Goal: Task Accomplishment & Management: Complete application form

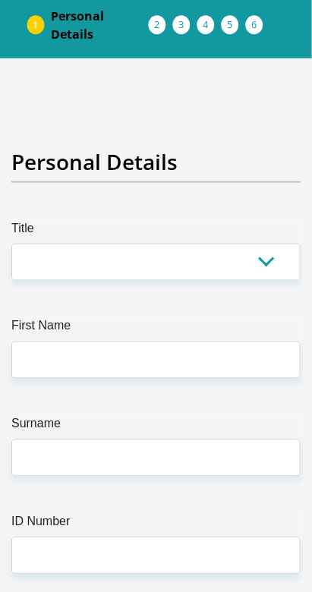
scroll to position [64, 0]
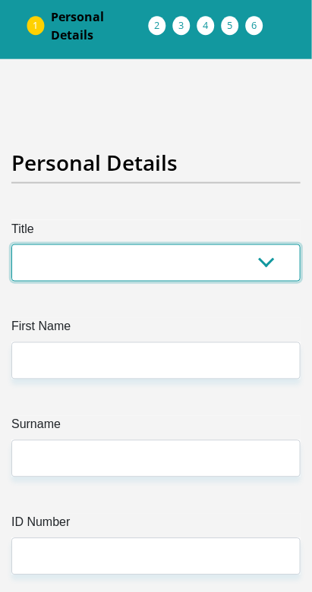
click at [174, 249] on select "Mr Ms Mrs Dr [PERSON_NAME]" at bounding box center [155, 262] width 289 height 37
select select "Ms"
click at [11, 244] on select "Mr Ms Mrs Dr [PERSON_NAME]" at bounding box center [155, 262] width 289 height 37
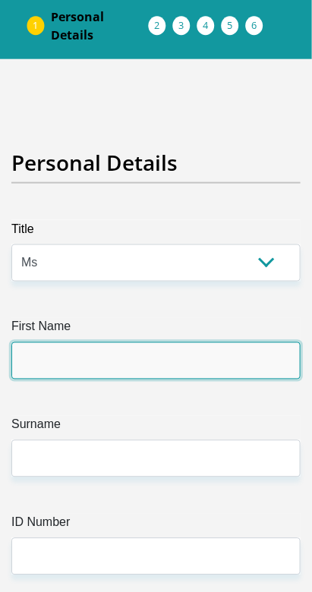
click at [197, 354] on input "First Name" at bounding box center [155, 360] width 289 height 37
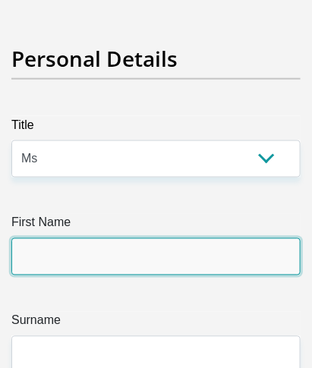
scroll to position [229, 0]
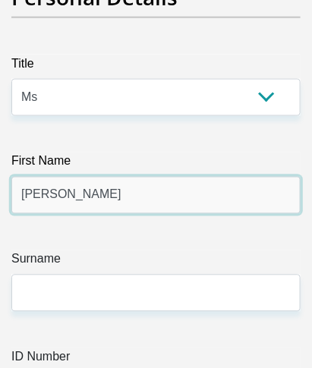
type input "[PERSON_NAME]"
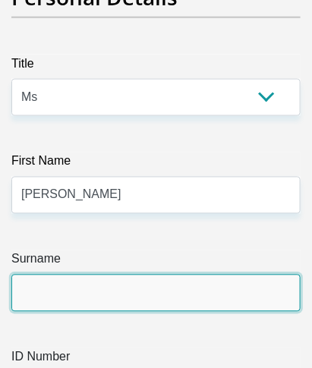
click at [49, 282] on input "Surname" at bounding box center [155, 293] width 289 height 37
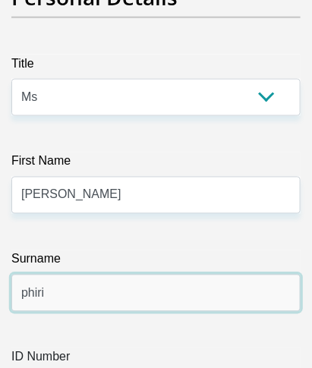
type input "phiri"
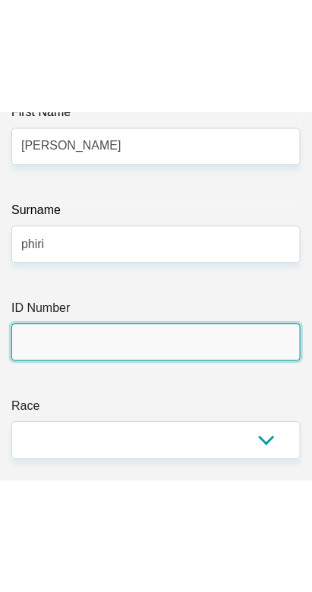
scroll to position [422, 0]
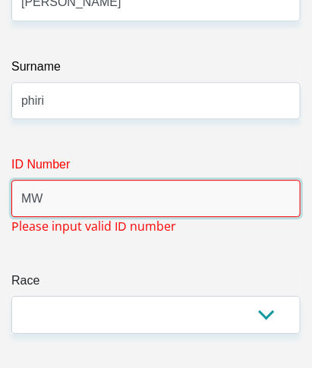
type input "M"
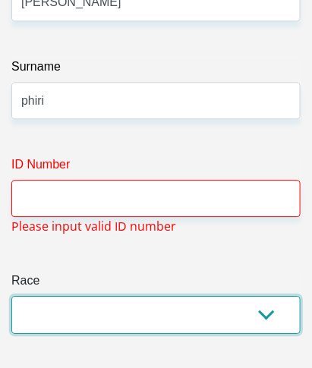
click at [277, 296] on select "Black Coloured Indian White Other" at bounding box center [155, 314] width 289 height 37
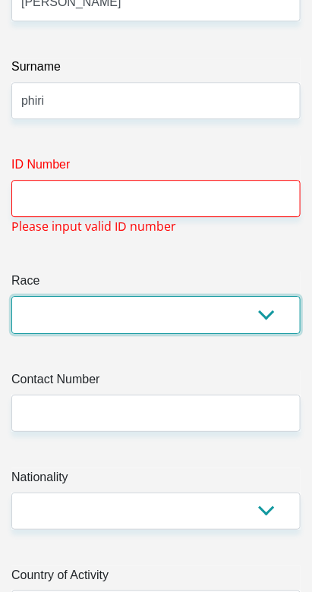
select select "1"
click at [11, 296] on select "Black Coloured Indian White Other" at bounding box center [155, 314] width 289 height 37
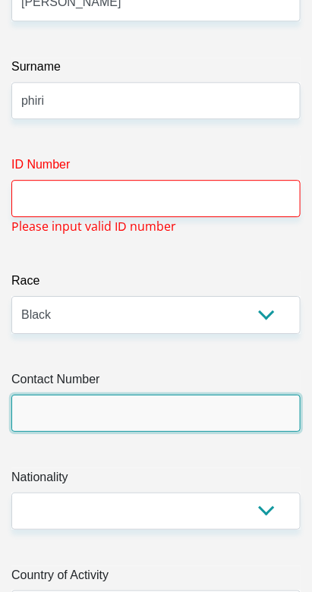
click at [229, 395] on input "Contact Number" at bounding box center [155, 413] width 289 height 37
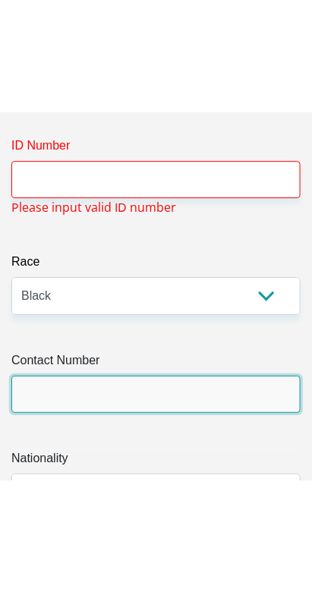
scroll to position [631, 0]
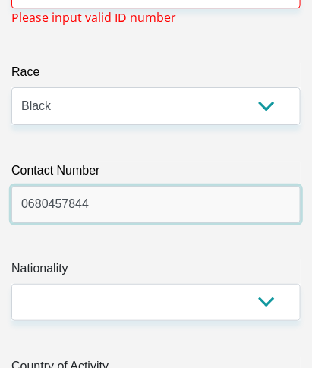
type input "0680457844"
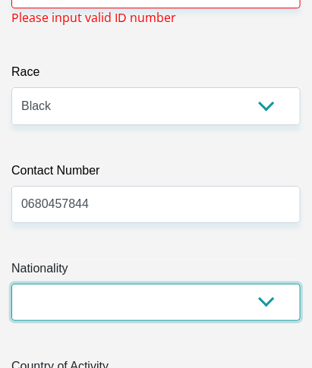
click at [279, 286] on select "[GEOGRAPHIC_DATA] [GEOGRAPHIC_DATA] [GEOGRAPHIC_DATA] [GEOGRAPHIC_DATA] [GEOGRA…" at bounding box center [155, 302] width 289 height 37
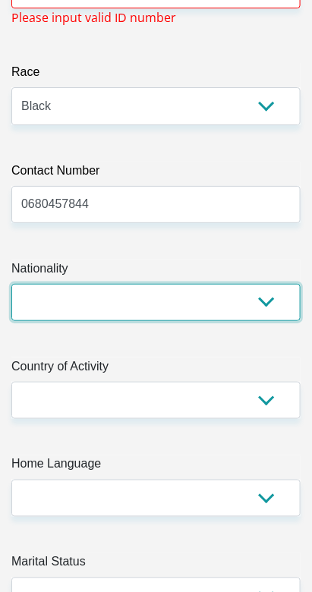
select select "MWI"
click at [11, 284] on select "[GEOGRAPHIC_DATA] [GEOGRAPHIC_DATA] [GEOGRAPHIC_DATA] [GEOGRAPHIC_DATA] [GEOGRA…" at bounding box center [155, 302] width 289 height 37
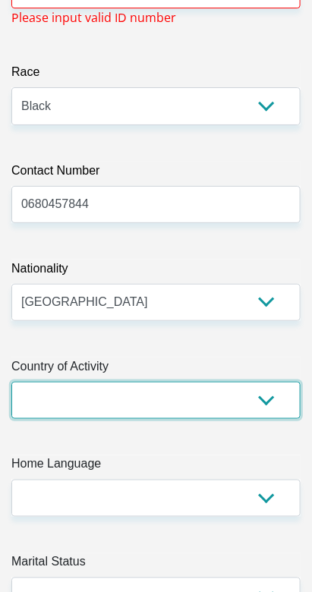
click at [266, 382] on select "[GEOGRAPHIC_DATA] [GEOGRAPHIC_DATA] [GEOGRAPHIC_DATA] [GEOGRAPHIC_DATA] [GEOGRA…" at bounding box center [155, 400] width 289 height 37
select select "ZAF"
click at [11, 382] on select "[GEOGRAPHIC_DATA] [GEOGRAPHIC_DATA] [GEOGRAPHIC_DATA] [GEOGRAPHIC_DATA] [GEOGRA…" at bounding box center [155, 400] width 289 height 37
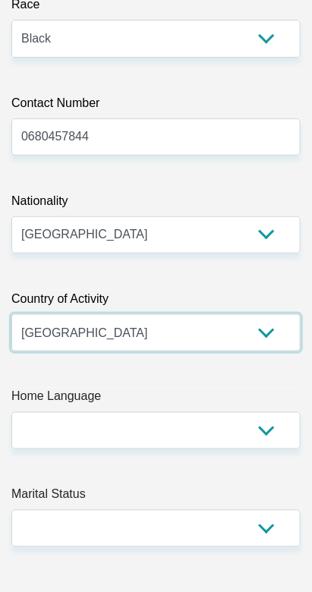
scroll to position [714, 0]
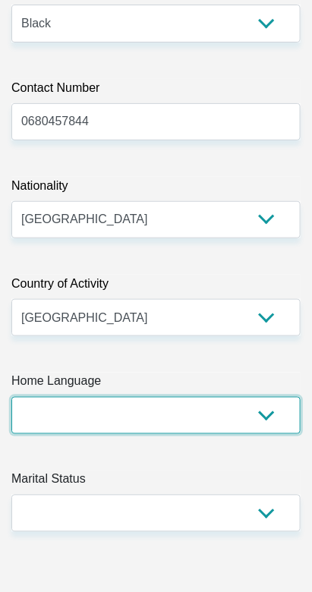
click at [269, 399] on select "Afrikaans English Sepedi South Ndebele Southern Sotho Swati Tsonga Tswana Venda…" at bounding box center [155, 415] width 289 height 37
select select "eng"
click at [11, 397] on select "Afrikaans English Sepedi South Ndebele Southern Sotho Swati Tsonga Tswana Venda…" at bounding box center [155, 415] width 289 height 37
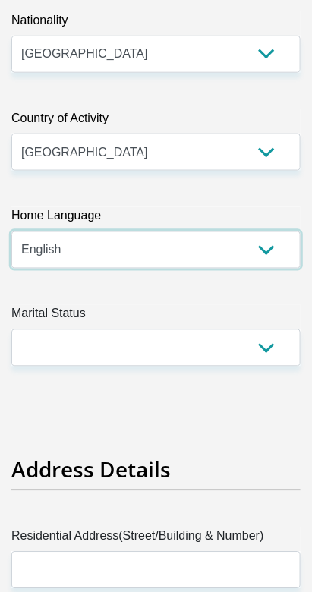
scroll to position [881, 0]
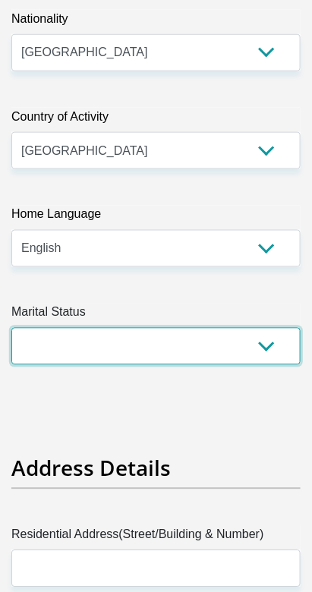
click at [278, 328] on select "Married ANC Single Divorced Widowed Married COP or Customary Law" at bounding box center [155, 346] width 289 height 37
select select "2"
click at [11, 328] on select "Married ANC Single Divorced Widowed Married COP or Customary Law" at bounding box center [155, 346] width 289 height 37
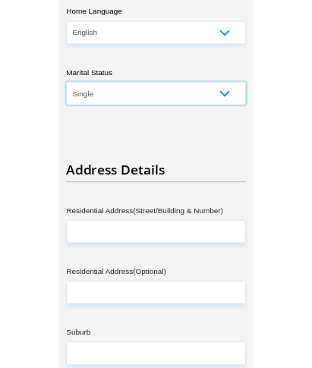
scroll to position [1060, 0]
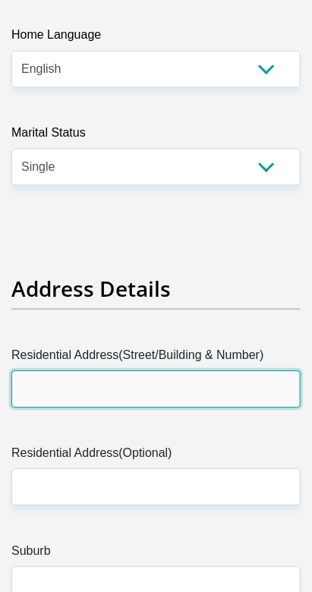
click at [203, 371] on input "Residential Address(Street/Building & Number)" at bounding box center [155, 389] width 289 height 37
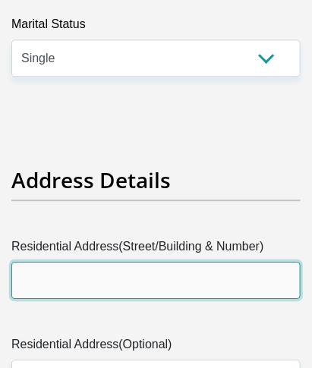
scroll to position [1234, 0]
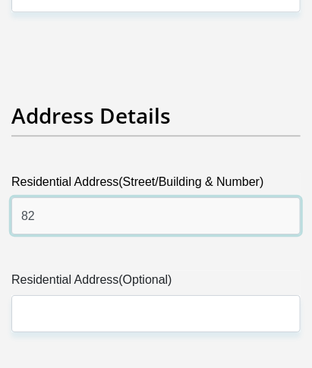
type input "8"
type input "7250"
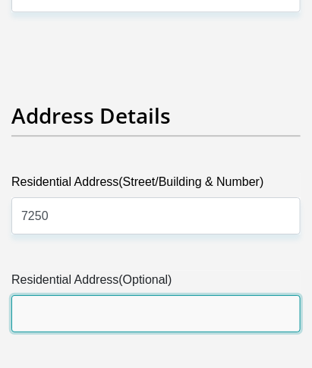
click at [40, 295] on input "Residential Address(Optional)" at bounding box center [155, 313] width 289 height 37
type input "n"
type input "Batman"
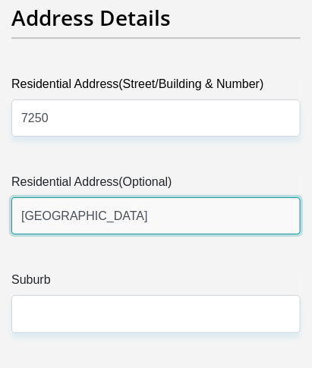
scroll to position [1335, 0]
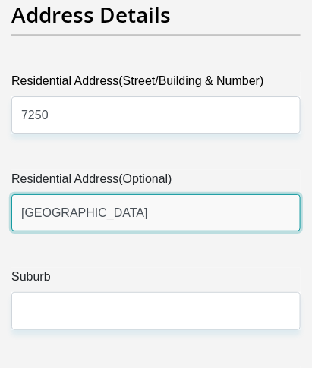
type input "[GEOGRAPHIC_DATA]"
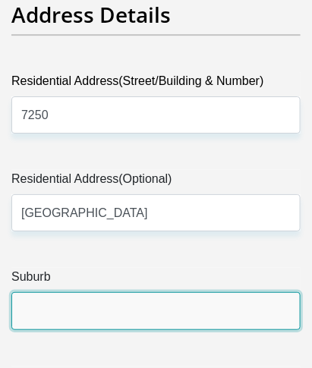
click at [108, 292] on input "Suburb" at bounding box center [155, 310] width 289 height 37
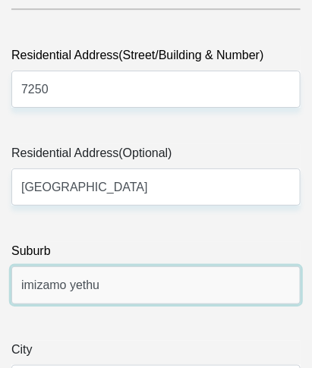
scroll to position [1389, 0]
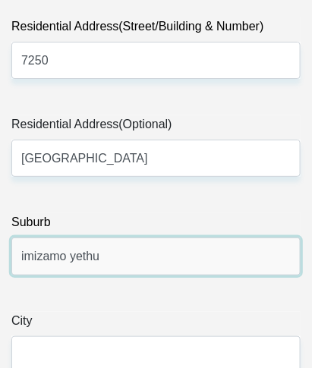
type input "imizamo yethu"
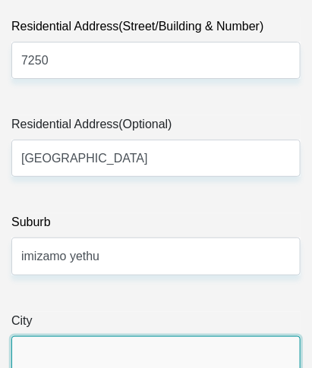
click at [59, 336] on input "City" at bounding box center [155, 354] width 289 height 37
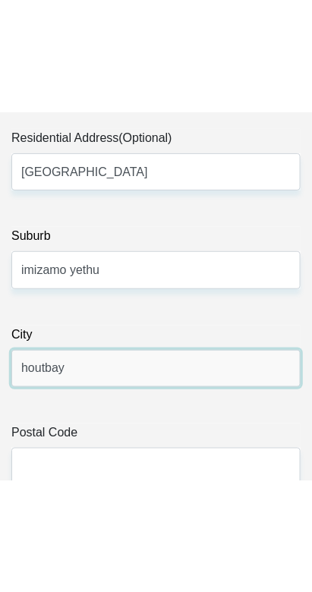
scroll to position [1498, 0]
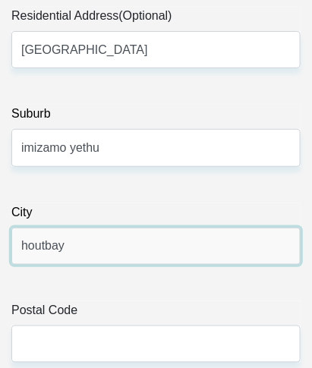
type input "houtbay"
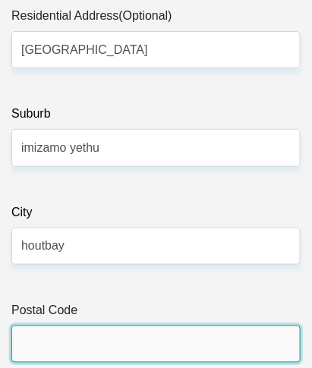
click at [53, 326] on input "Postal Code" at bounding box center [155, 344] width 289 height 37
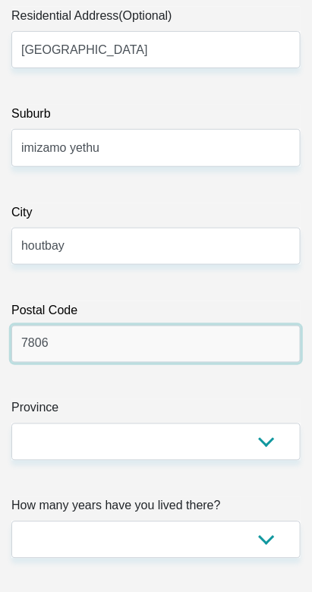
type input "7806"
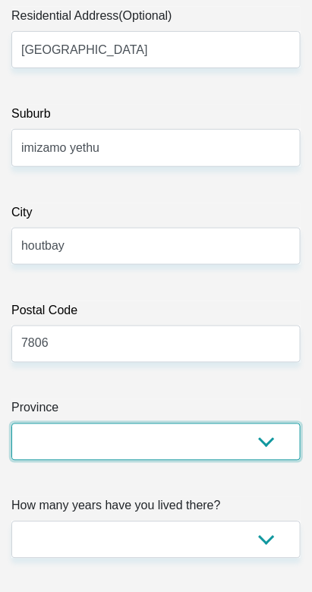
click at [263, 424] on select "Eastern Cape Free State [GEOGRAPHIC_DATA] [GEOGRAPHIC_DATA][DATE] [GEOGRAPHIC_D…" at bounding box center [155, 442] width 289 height 37
select select "Western Cape"
click at [11, 424] on select "Eastern Cape Free State [GEOGRAPHIC_DATA] [GEOGRAPHIC_DATA][DATE] [GEOGRAPHIC_D…" at bounding box center [155, 442] width 289 height 37
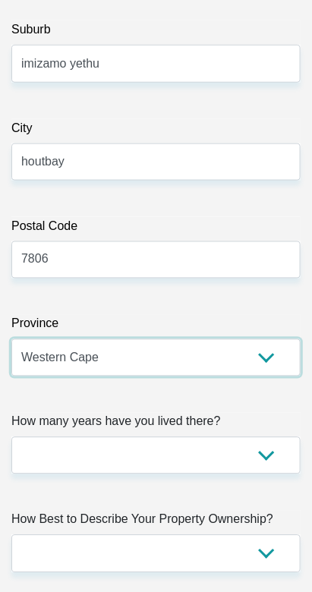
scroll to position [1583, 0]
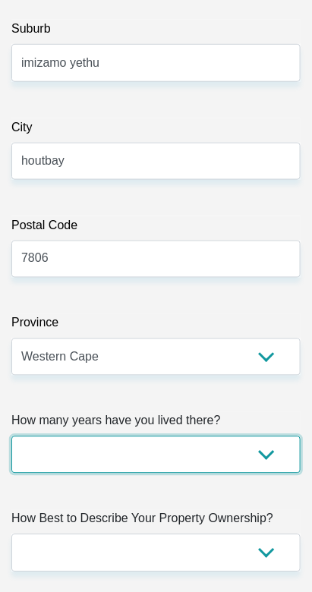
click at [265, 437] on select "less than 1 year 1-3 years 3-5 years 5+ years" at bounding box center [155, 455] width 289 height 37
select select "4"
click at [11, 437] on select "less than 1 year 1-3 years 3-5 years 5+ years" at bounding box center [155, 455] width 289 height 37
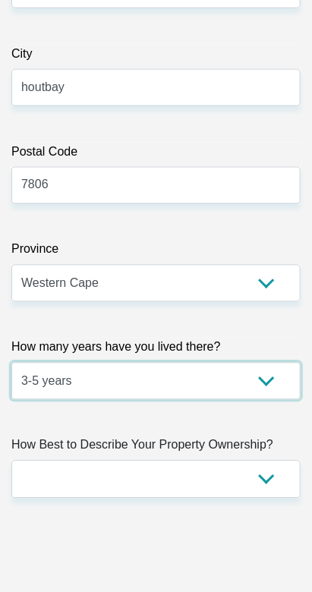
scroll to position [1658, 0]
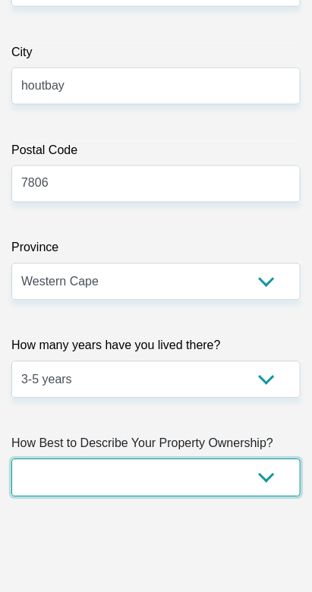
click at [261, 459] on select "Owned Rented Family Owned Company Dwelling" at bounding box center [155, 477] width 289 height 37
select select "Rented"
click at [11, 459] on select "Owned Rented Family Owned Company Dwelling" at bounding box center [155, 477] width 289 height 37
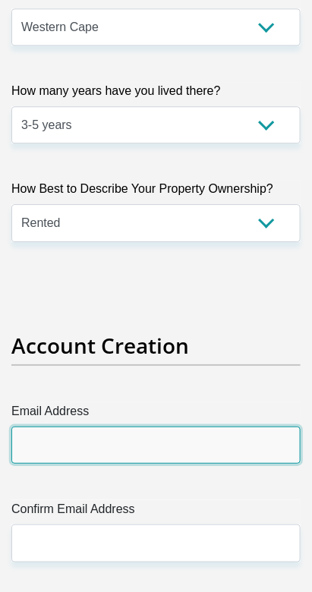
click at [200, 427] on input "Email Address" at bounding box center [155, 445] width 289 height 37
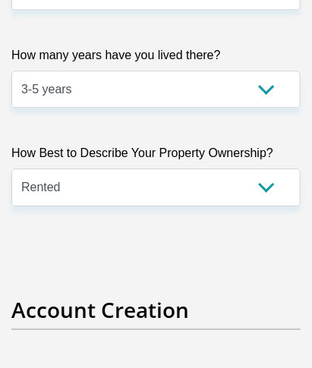
scroll to position [2125, 0]
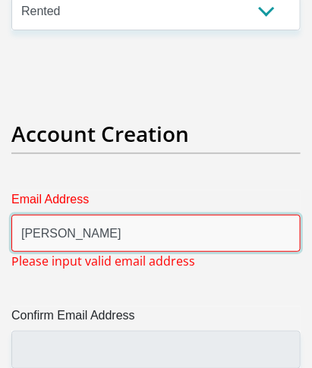
type input "[PERSON_NAME]"
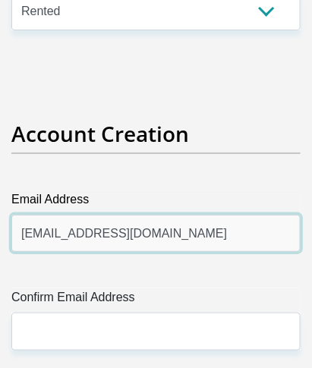
type input "[EMAIL_ADDRESS][DOMAIN_NAME]"
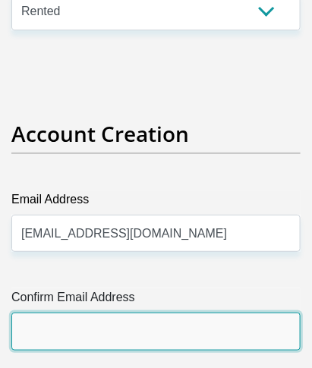
click at [45, 313] on input "Confirm Email Address" at bounding box center [155, 331] width 289 height 37
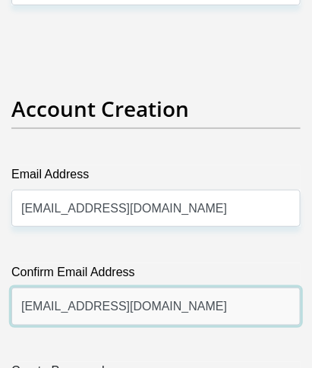
scroll to position [2184, 0]
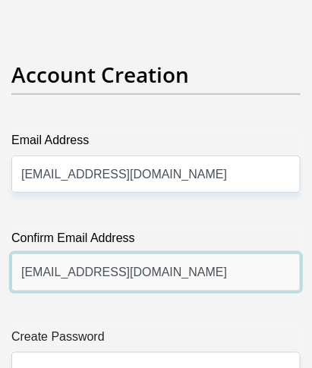
type input "[EMAIL_ADDRESS][DOMAIN_NAME]"
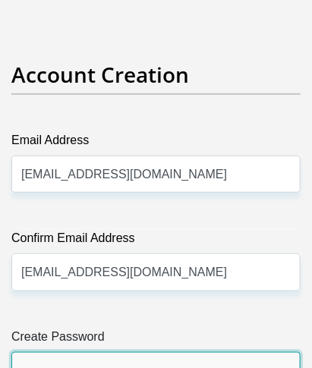
click at [118, 352] on input "Create Password" at bounding box center [155, 370] width 289 height 37
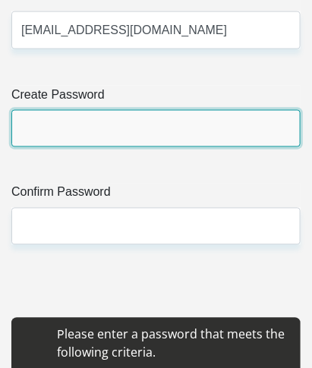
scroll to position [2424, 0]
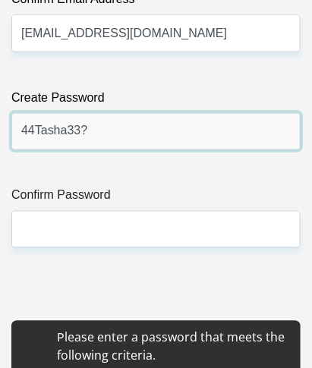
type input "44Tasha33?"
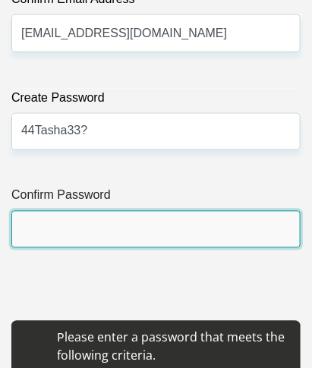
click at [40, 211] on input "Confirm Password" at bounding box center [155, 229] width 289 height 37
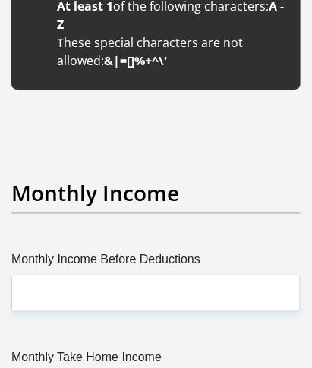
scroll to position [2908, 0]
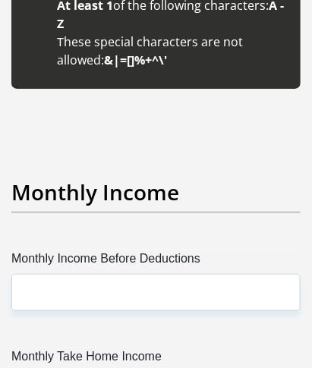
type input "44Tasha33?"
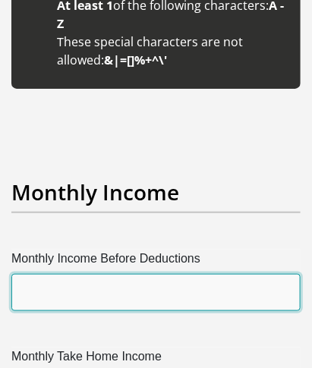
click at [155, 274] on input "Monthly Income Before Deductions" at bounding box center [155, 292] width 289 height 37
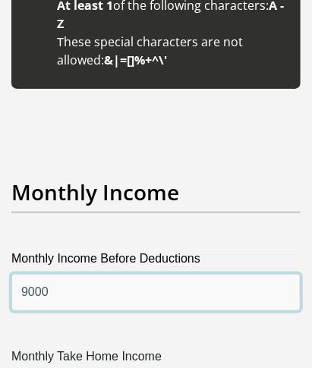
type input "9000"
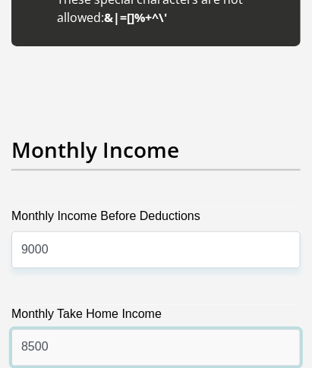
scroll to position [2952, 0]
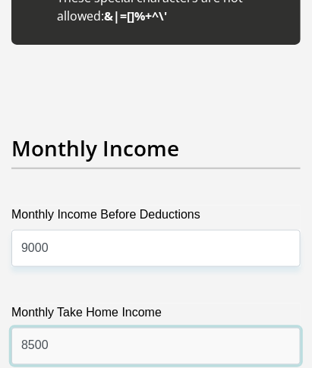
type input "8500"
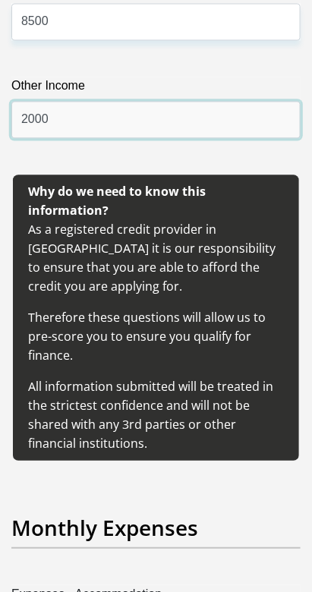
scroll to position [3294, 0]
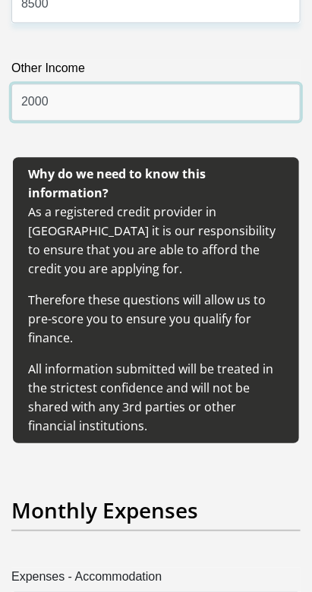
type input "2000"
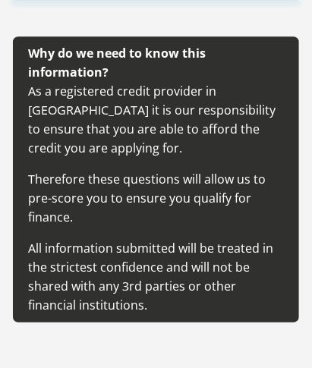
scroll to position [3487, 0]
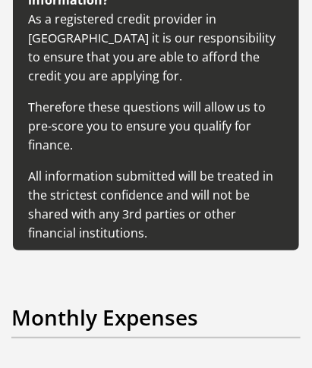
type input "1200"
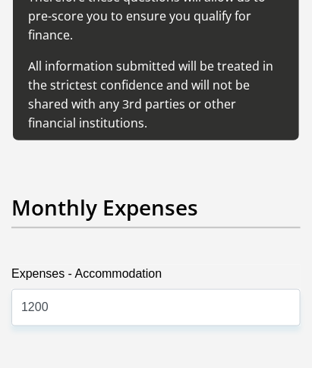
scroll to position [3602, 0]
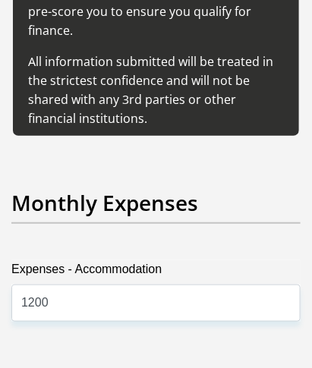
type input "200"
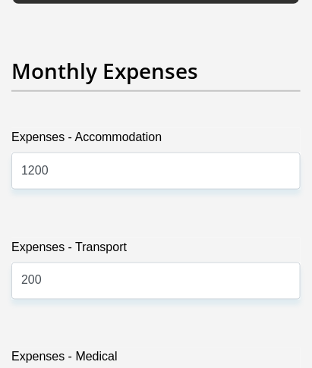
scroll to position [3739, 0]
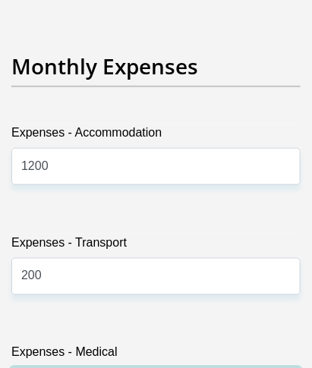
type input "0"
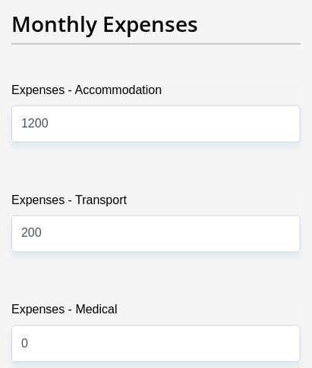
scroll to position [3786, 0]
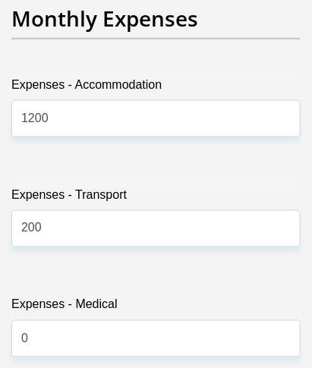
type input "700"
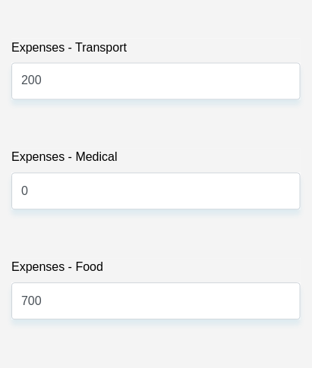
scroll to position [3935, 0]
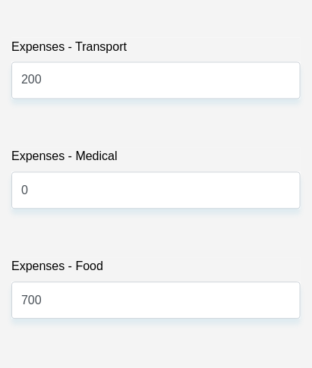
type input "300"
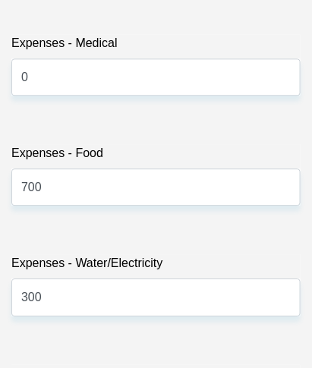
scroll to position [4048, 0]
type input "0"
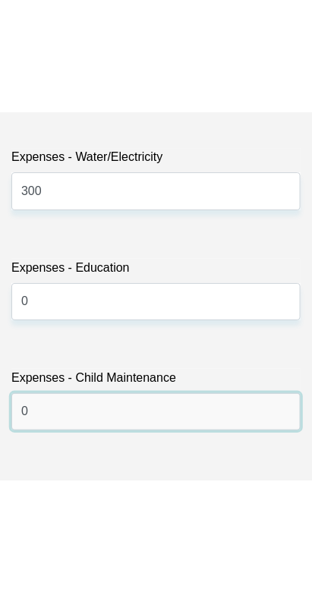
scroll to position [4266, 0]
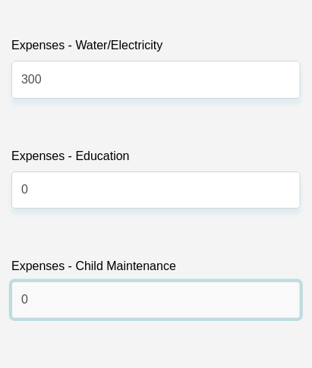
type input "0"
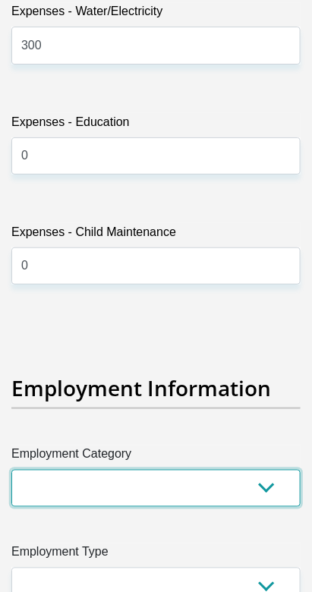
scroll to position [4301, 0]
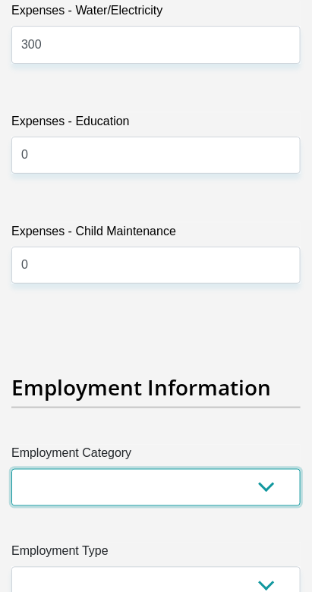
click at [288, 469] on select "AGRICULTURE ALCOHOL & TOBACCO CONSTRUCTION MATERIALS METALLURGY EQUIPMENT FOR R…" at bounding box center [155, 487] width 289 height 37
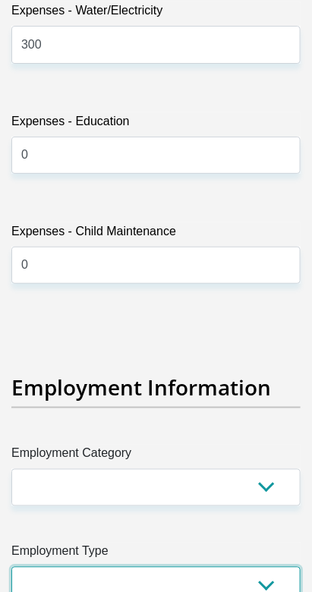
click at [268, 567] on select "College/Lecturer Craft Seller Creative Driver Executive Farmer Forces - Non Com…" at bounding box center [155, 585] width 289 height 37
select select "Uniformed Worker/Security"
click at [11, 567] on select "College/Lecturer Craft Seller Creative Driver Executive Farmer Forces - Non Com…" at bounding box center [155, 585] width 289 height 37
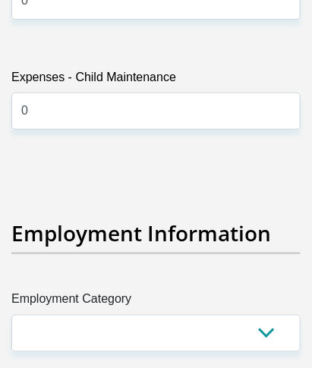
scroll to position [4548, 0]
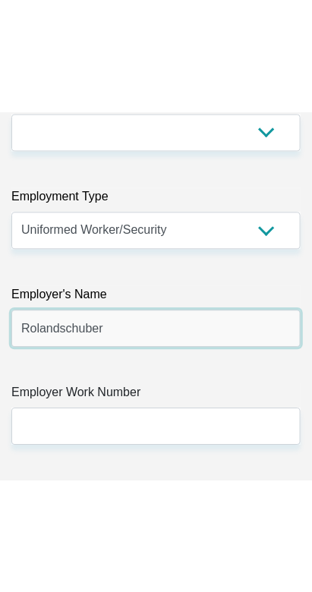
scroll to position [4752, 0]
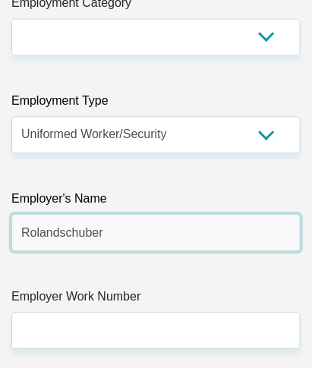
type input "Rolandschuber"
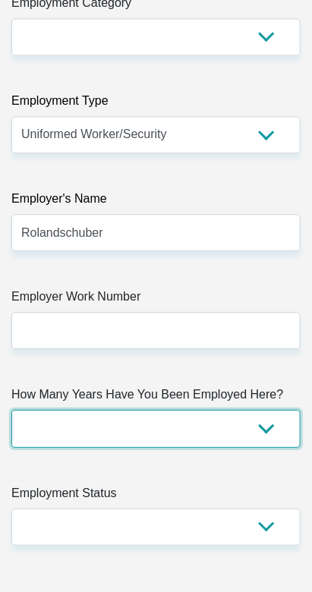
select select "24"
click at [11, 410] on select "less than 1 year 1-3 years 3-5 years 5+ years" at bounding box center [155, 428] width 289 height 37
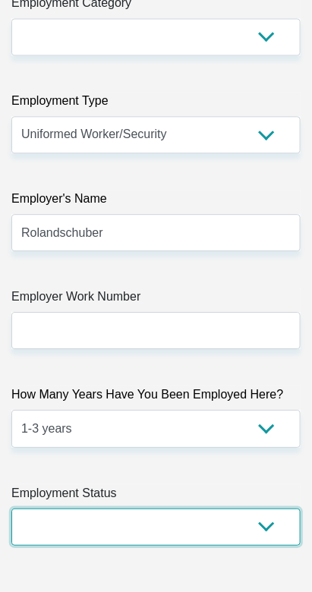
click at [261, 509] on select "Permanent/Full-time Part-time/Casual [DEMOGRAPHIC_DATA] Worker Self-Employed Ho…" at bounding box center [155, 527] width 289 height 37
select select "1"
click at [11, 509] on select "Permanent/Full-time Part-time/Casual [DEMOGRAPHIC_DATA] Worker Self-Employed Ho…" at bounding box center [155, 527] width 289 height 37
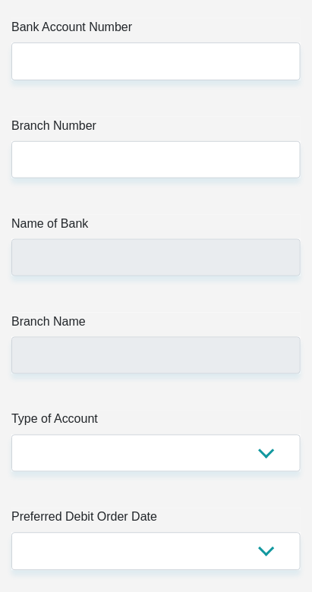
scroll to position [5859, 0]
